Goal: Task Accomplishment & Management: Use online tool/utility

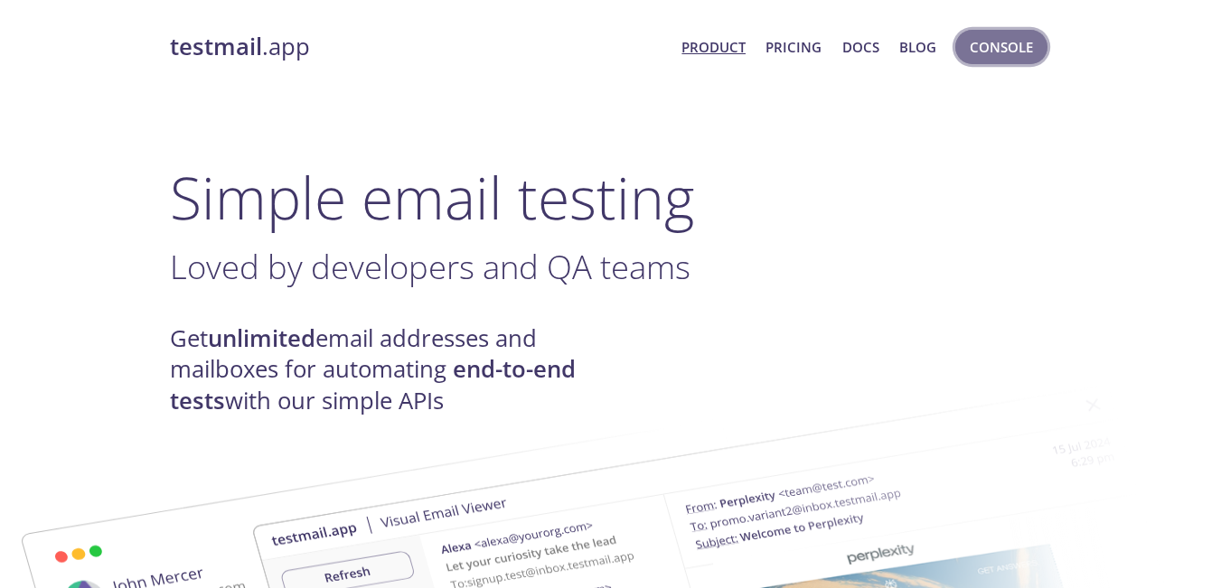
click at [1007, 56] on span "Console" at bounding box center [1001, 46] width 63 height 23
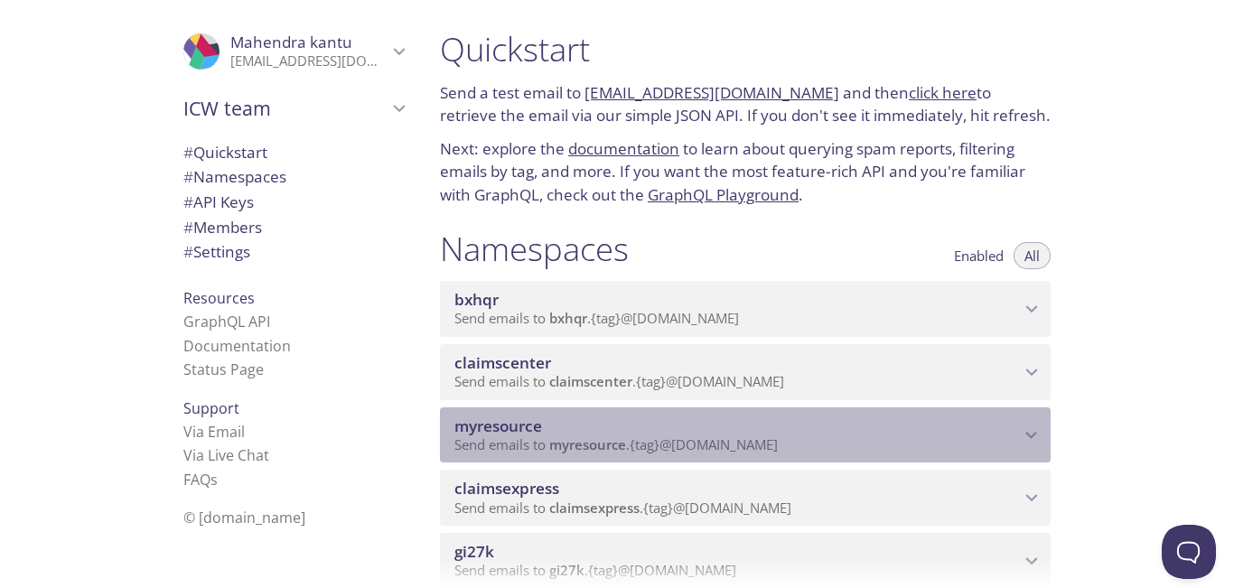
click at [792, 443] on p "Send emails to myresource . {tag} @inbox.testmail.app" at bounding box center [737, 445] width 566 height 18
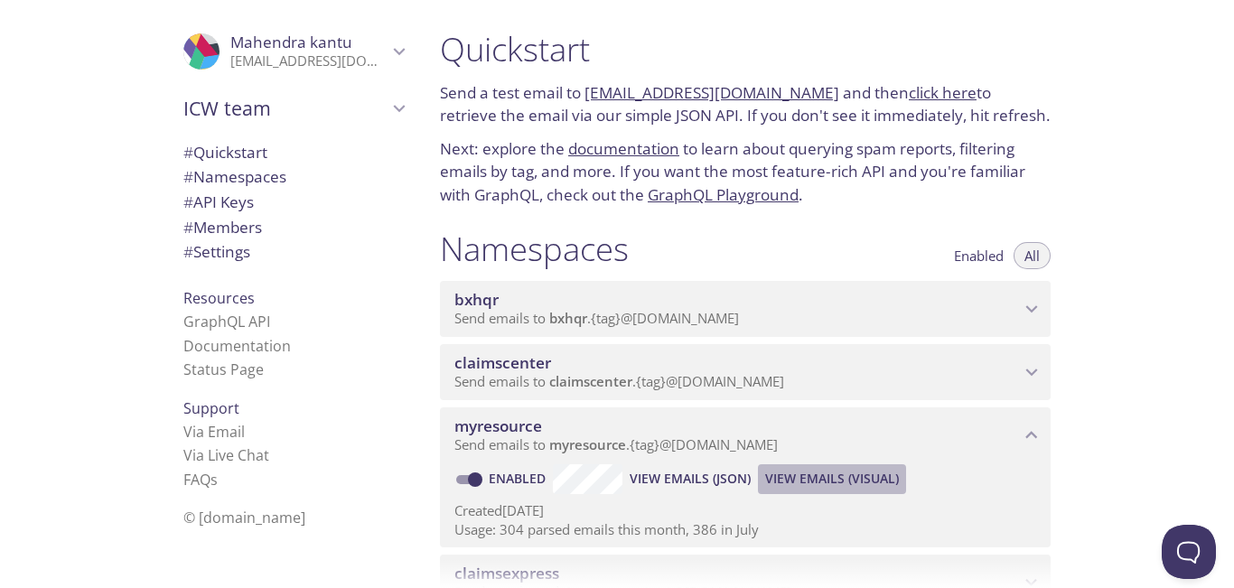
click at [835, 480] on span "View Emails (Visual)" at bounding box center [832, 479] width 134 height 22
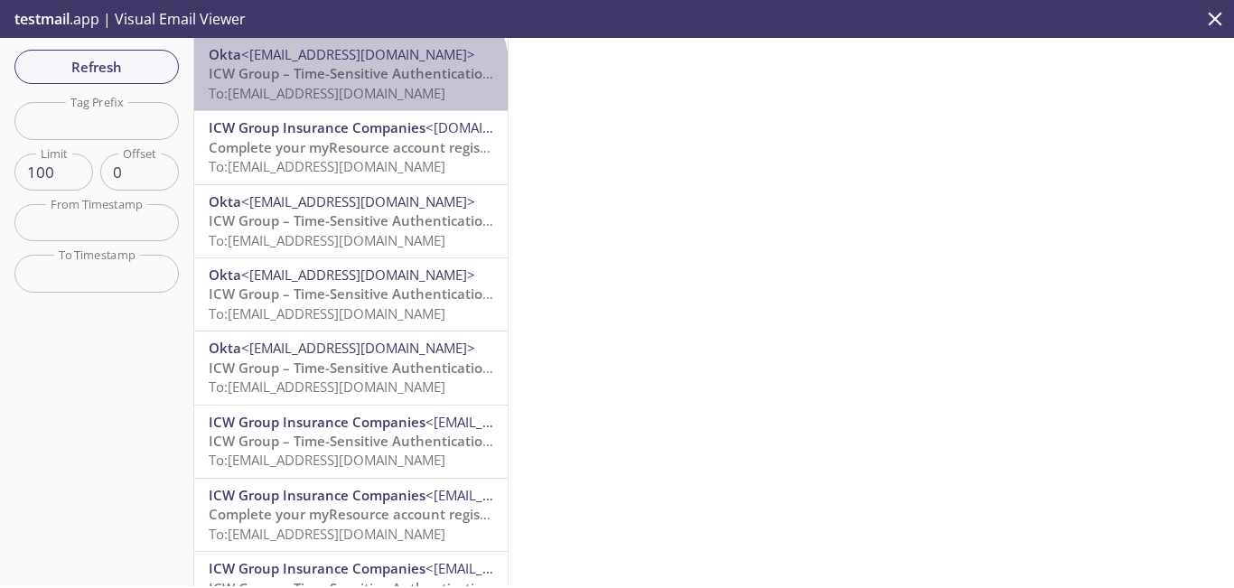
click at [349, 85] on span "To: myresource.paradise24@inbox.testmail.app" at bounding box center [327, 93] width 237 height 18
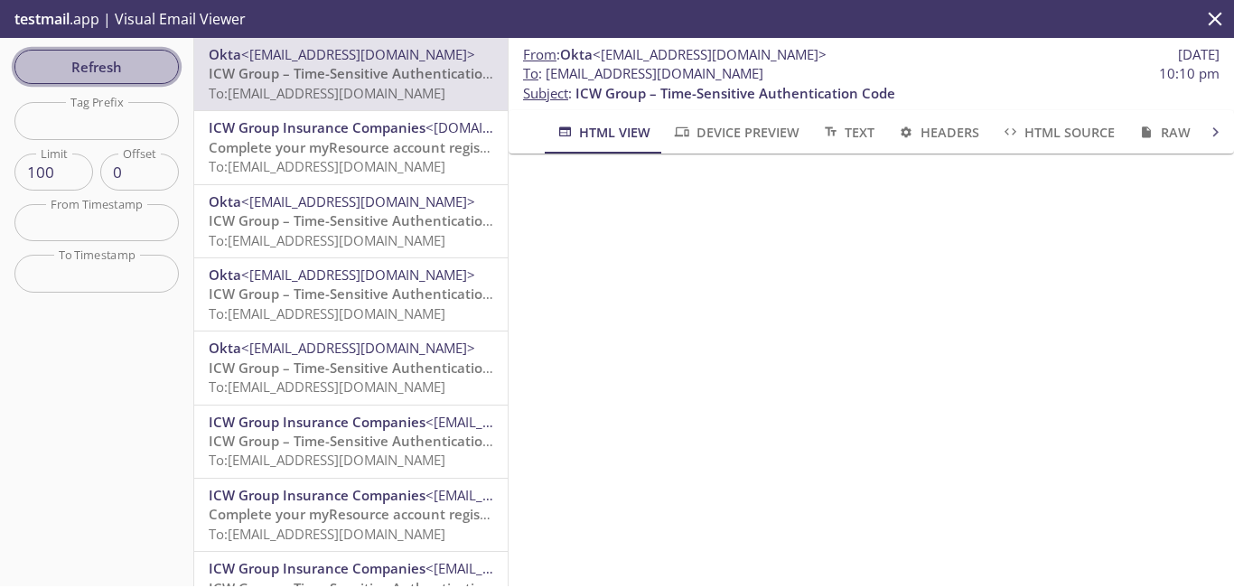
click at [145, 67] on span "Refresh" at bounding box center [97, 66] width 136 height 23
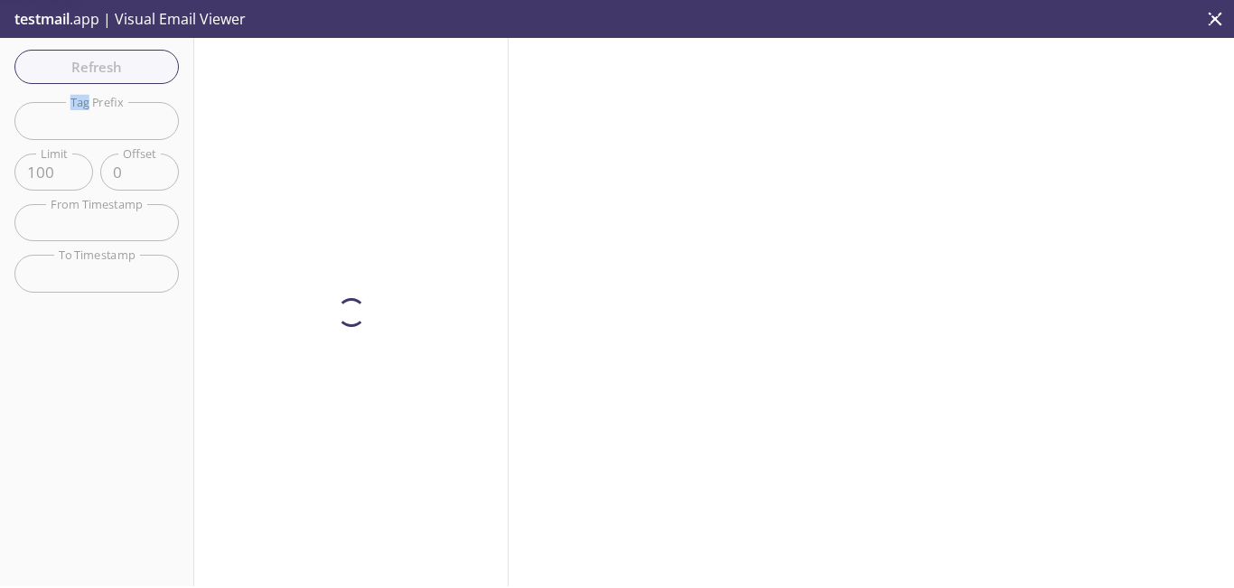
click at [145, 67] on div "Refresh Filters Tag Prefix Tag Prefix Limit 100 Limit Offset 0 Offset From Time…" at bounding box center [97, 312] width 194 height 548
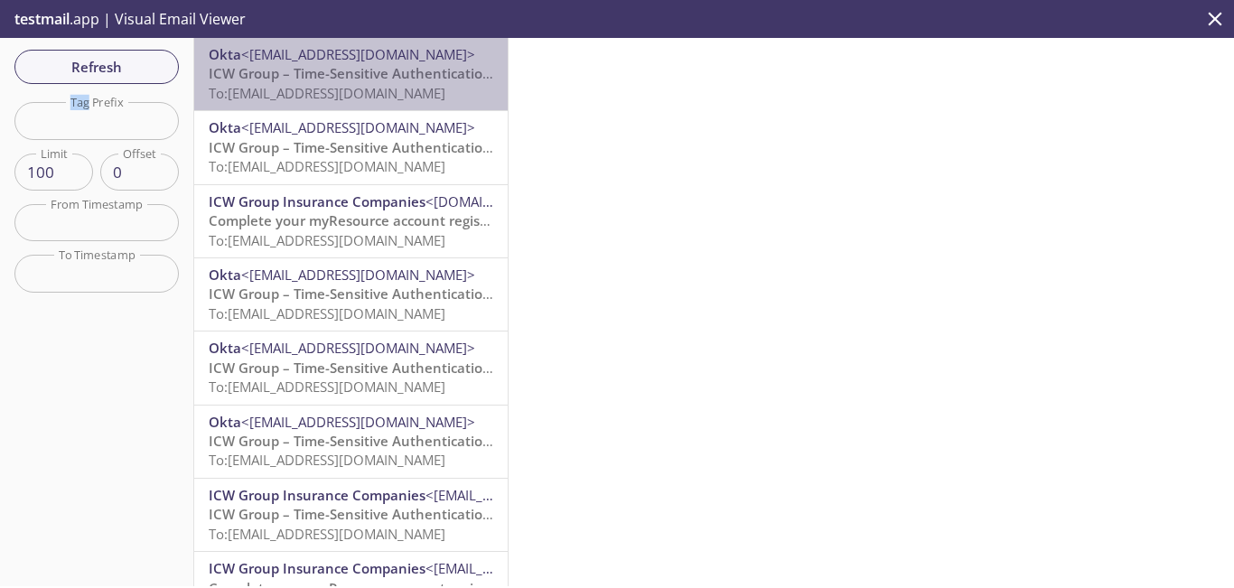
click at [353, 76] on span "ICW Group – Time-Sensitive Authentication Code" at bounding box center [369, 73] width 320 height 18
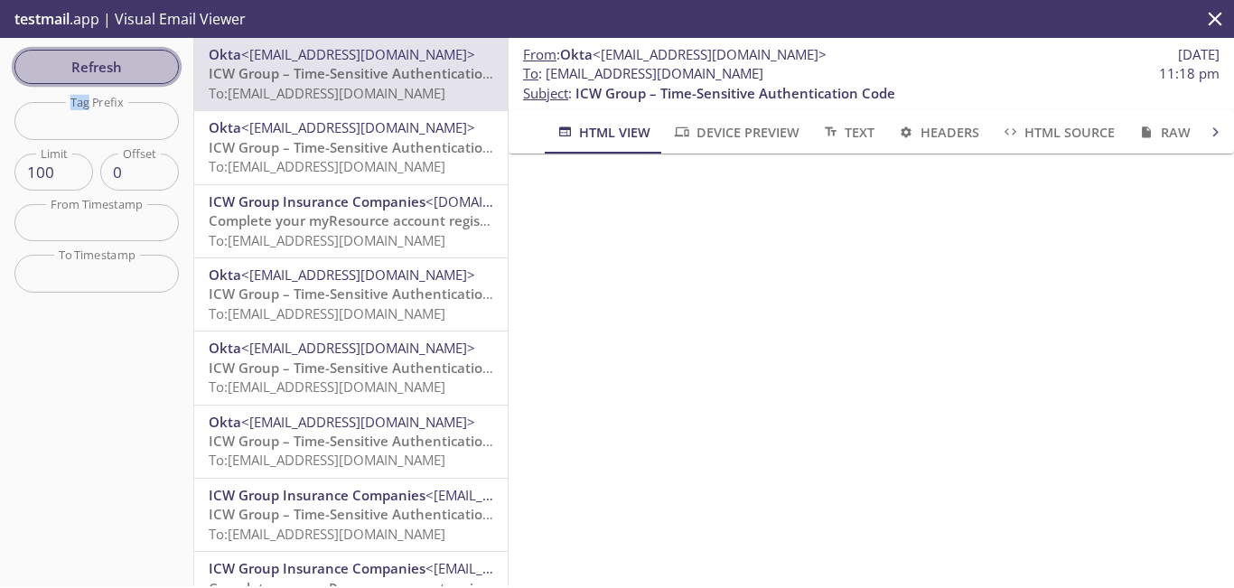
click at [116, 57] on span "Refresh" at bounding box center [97, 66] width 136 height 23
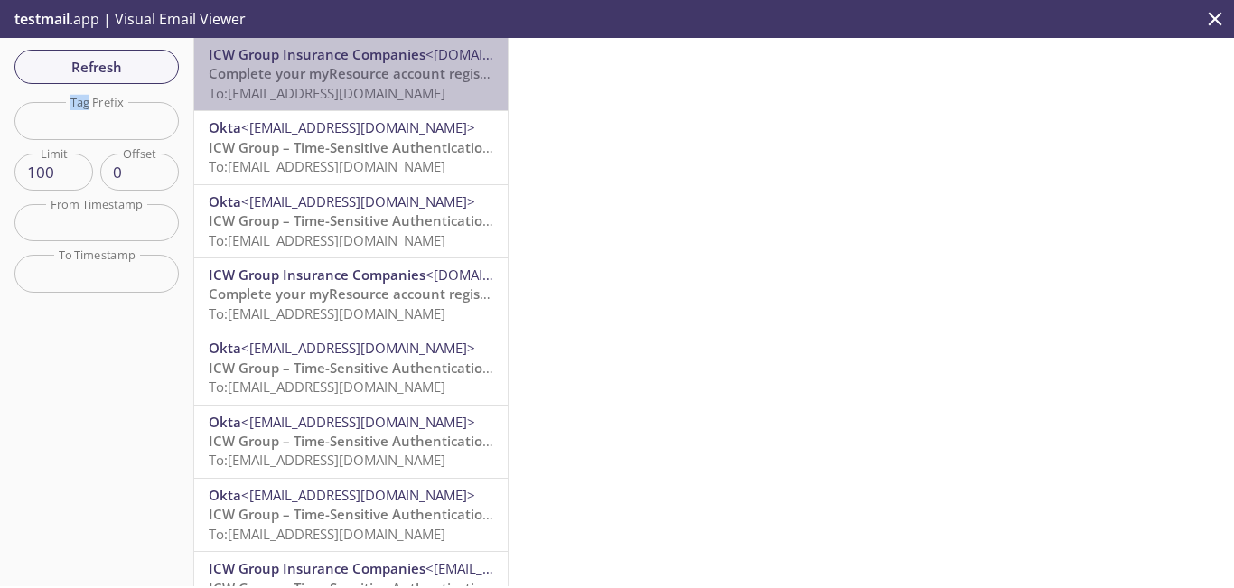
click at [374, 94] on span "To: myresource.paradise67@inbox.testmail.app" at bounding box center [327, 93] width 237 height 18
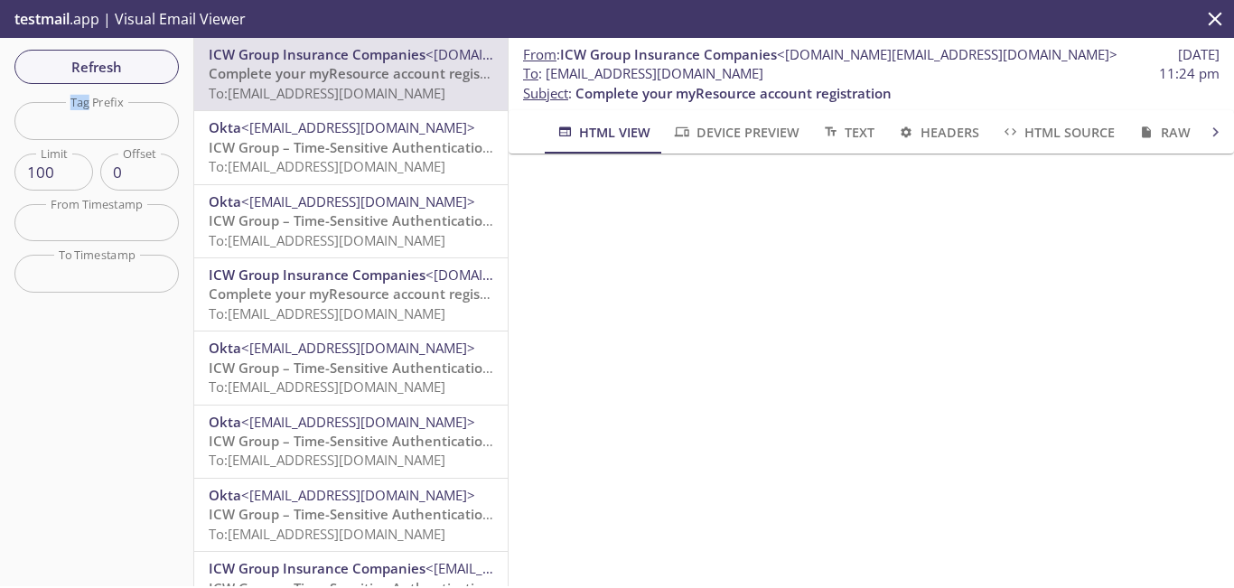
drag, startPoint x: 831, startPoint y: 73, endPoint x: 548, endPoint y: 73, distance: 282.8
click at [548, 73] on span "To : myresource.paradise67@inbox.testmail.app 11:24 pm" at bounding box center [871, 73] width 697 height 19
click at [146, 62] on span "Refresh" at bounding box center [97, 66] width 136 height 23
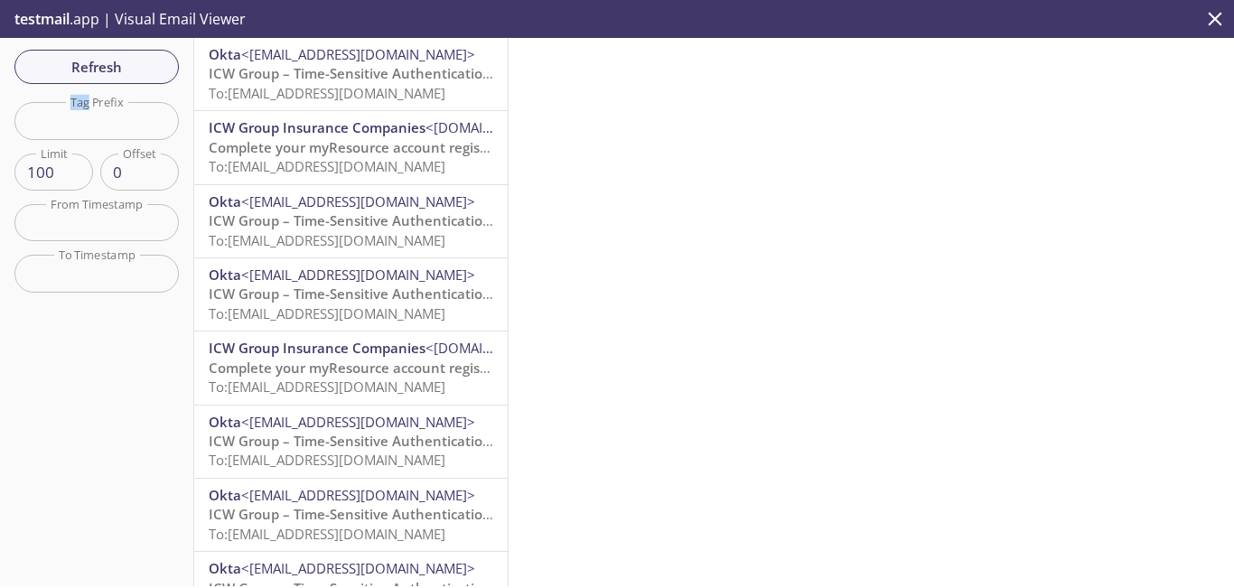
click at [377, 84] on span "To: myresource.paradise67@inbox.testmail.app" at bounding box center [327, 93] width 237 height 18
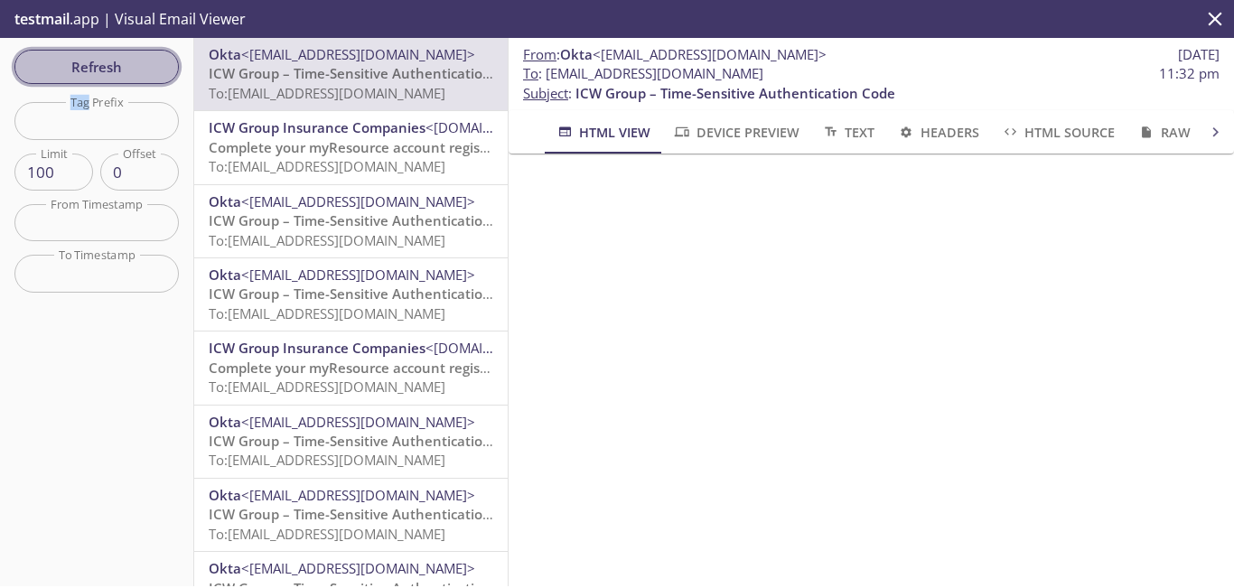
click at [128, 70] on span "Refresh" at bounding box center [97, 66] width 136 height 23
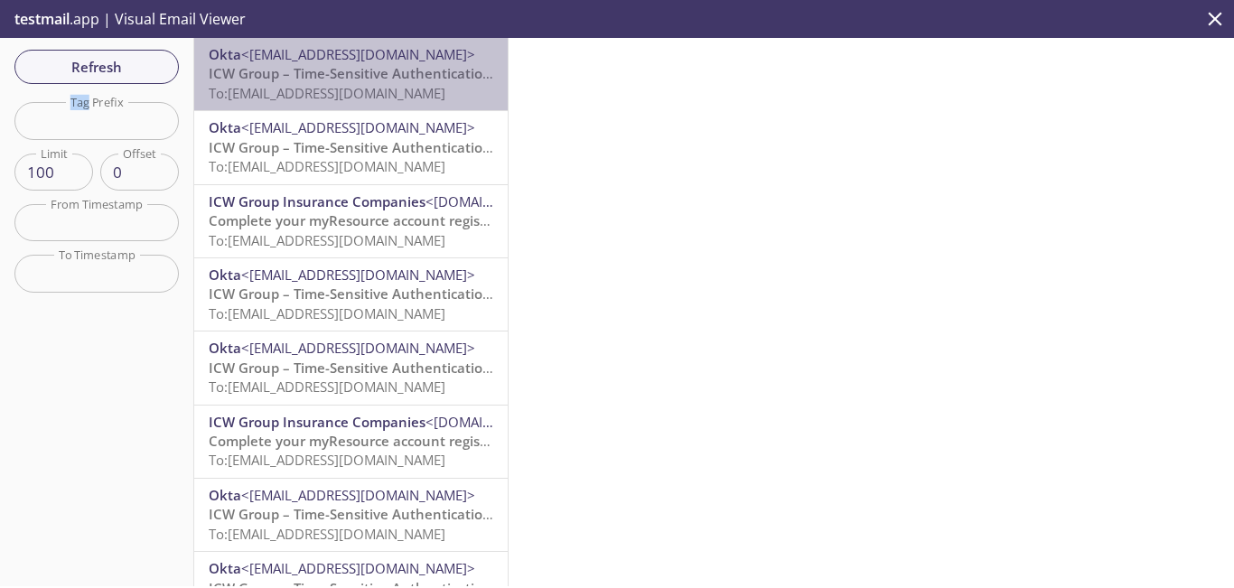
click at [358, 71] on span "ICW Group – Time-Sensitive Authentication Code" at bounding box center [369, 73] width 320 height 18
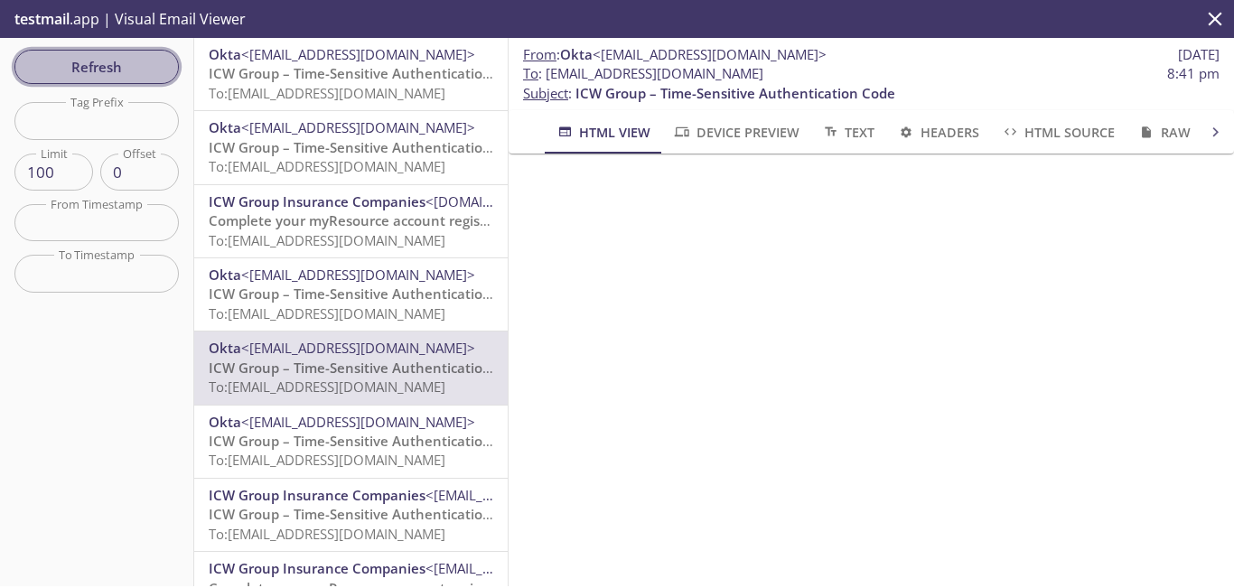
click at [123, 62] on span "Refresh" at bounding box center [97, 66] width 136 height 23
